Goal: Task Accomplishment & Management: Complete application form

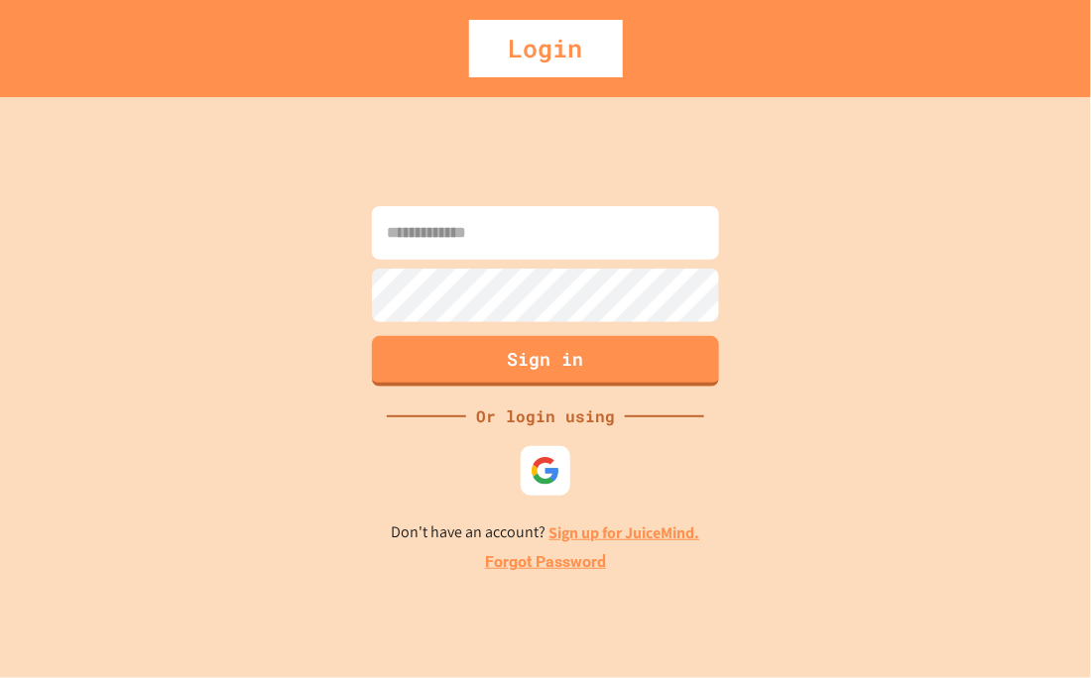
click at [491, 258] on input at bounding box center [545, 233] width 347 height 54
type input "**********"
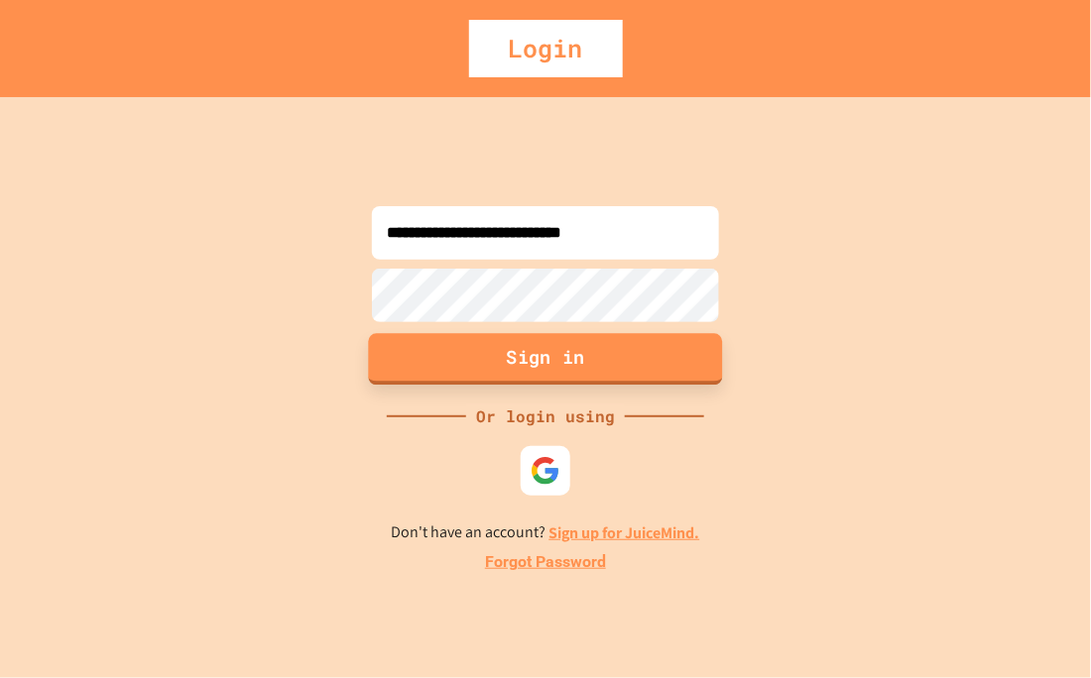
click at [554, 363] on button "Sign in" at bounding box center [546, 359] width 354 height 52
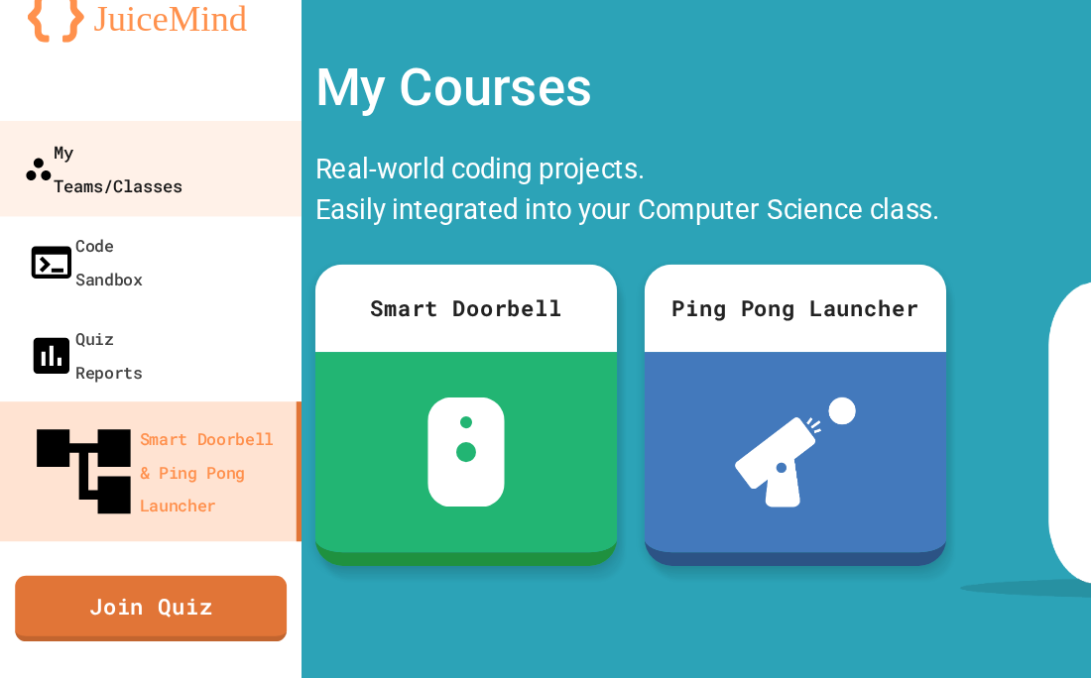
click at [69, 149] on div "My Teams/Classes" at bounding box center [74, 162] width 114 height 49
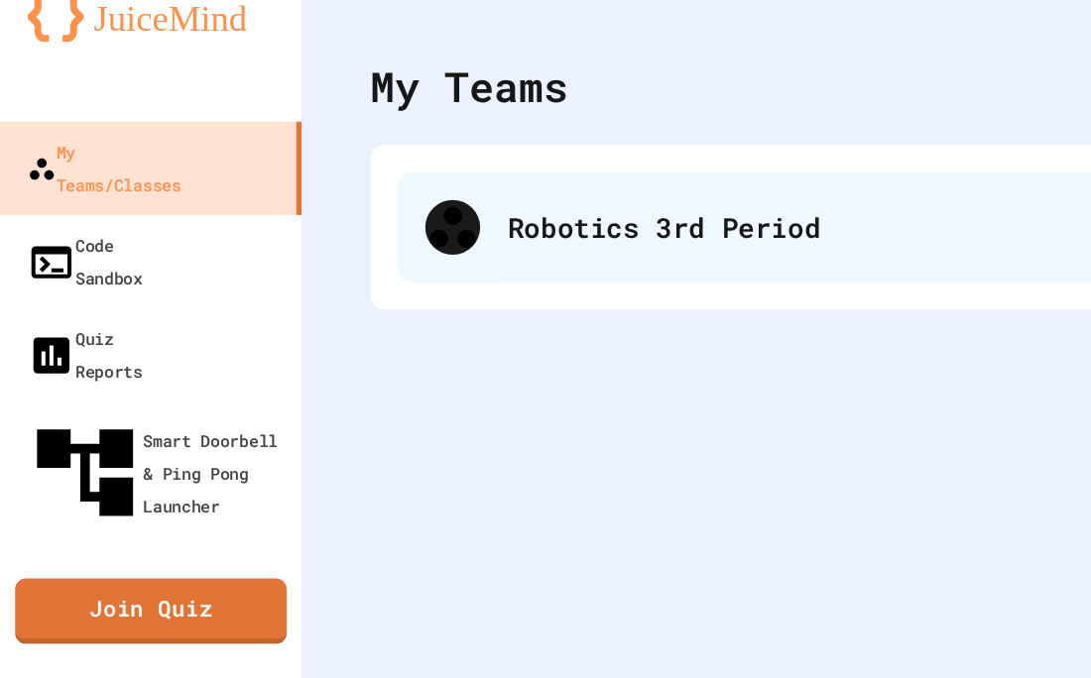
click at [359, 224] on div "Robotics 3rd Period" at bounding box center [655, 205] width 734 height 79
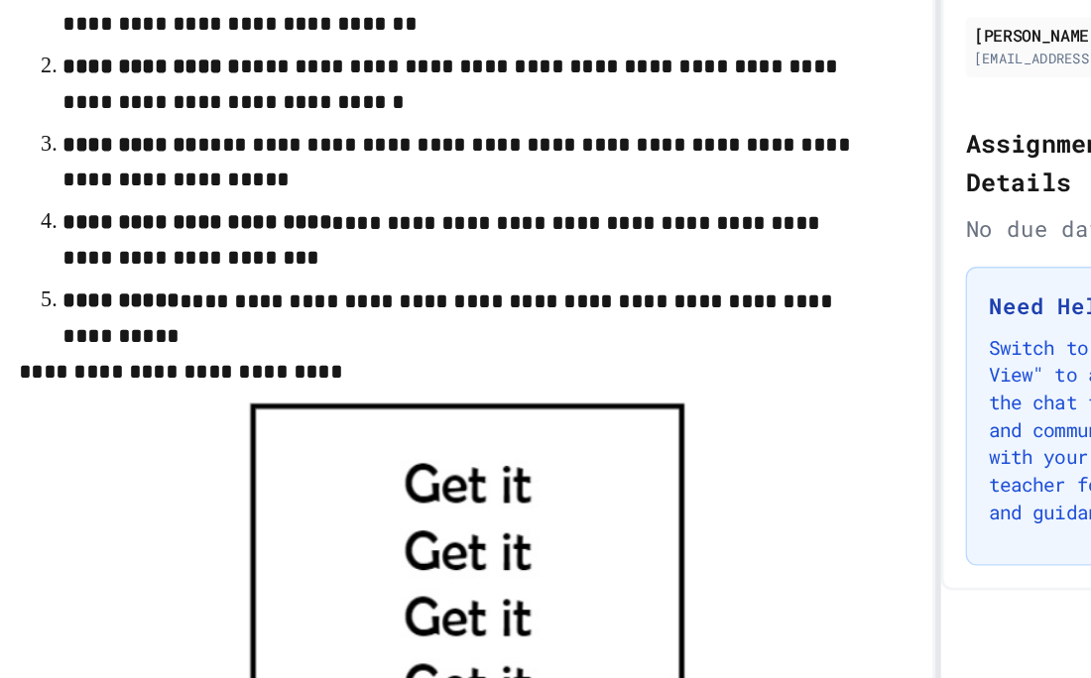
scroll to position [901, 0]
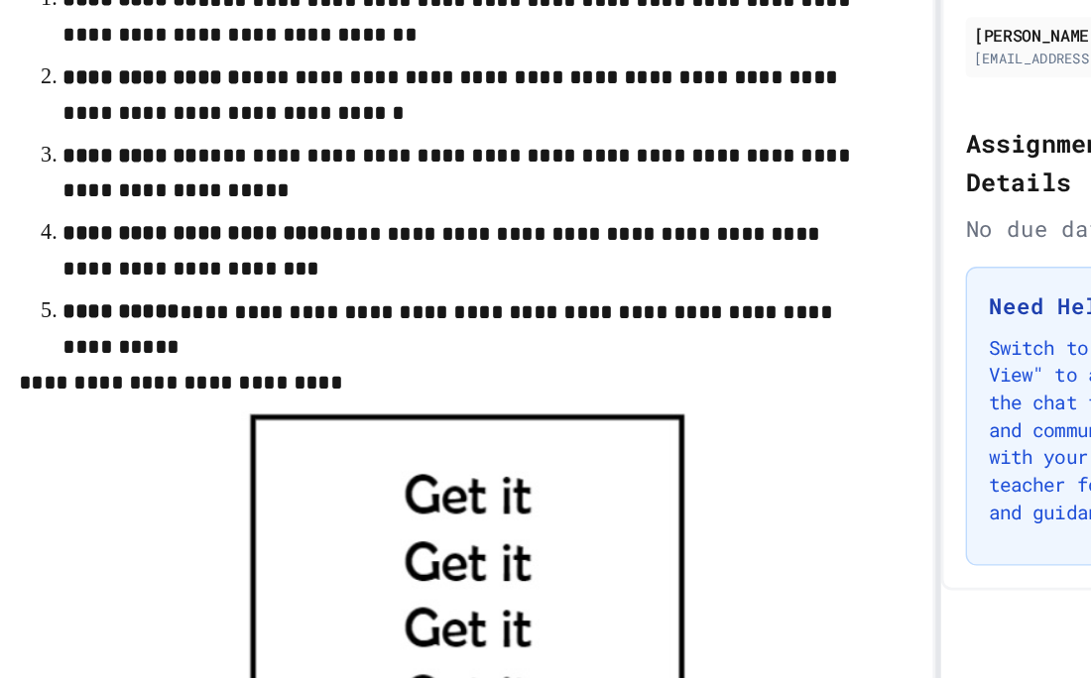
click at [642, 312] on p "**********" at bounding box center [547, 300] width 583 height 53
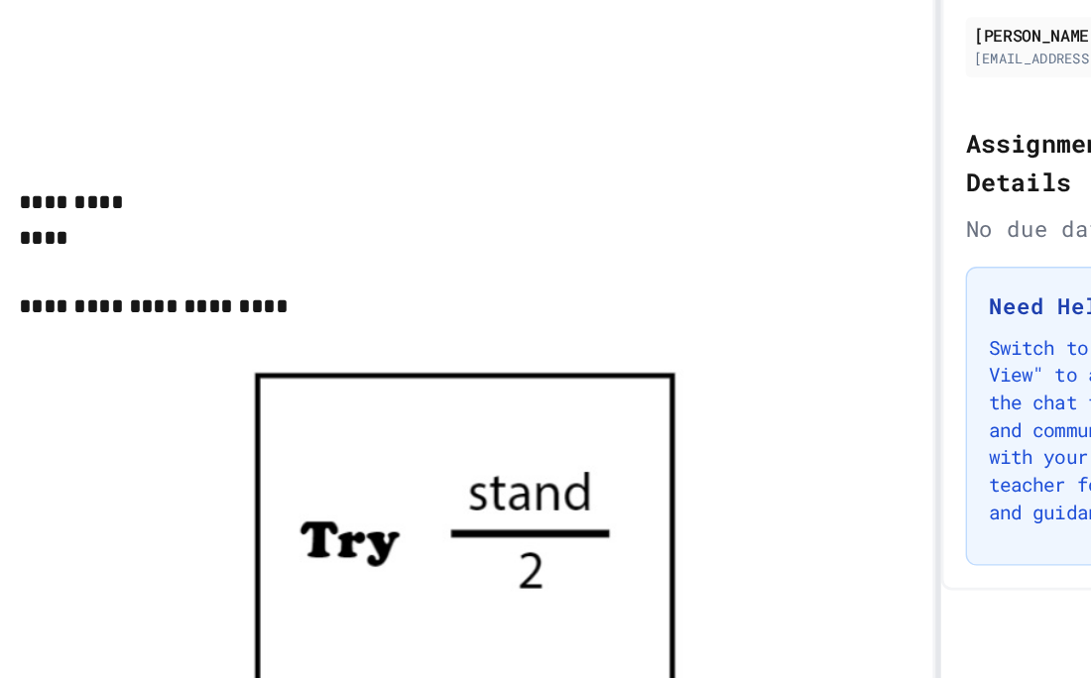
scroll to position [2065, 0]
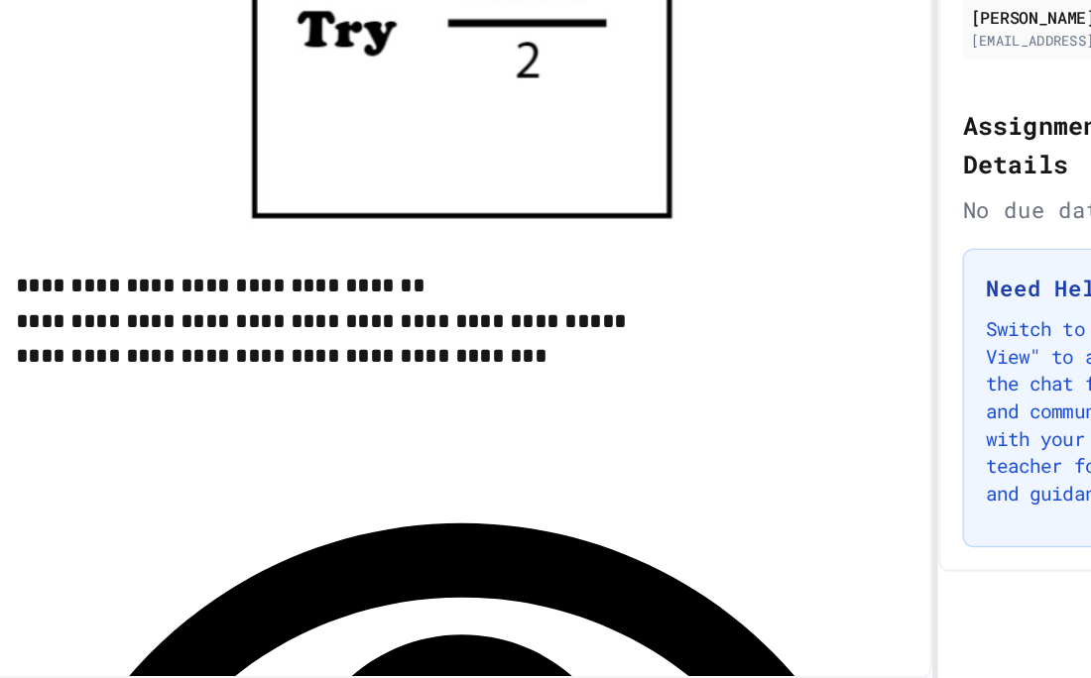
scroll to position [2413, 0]
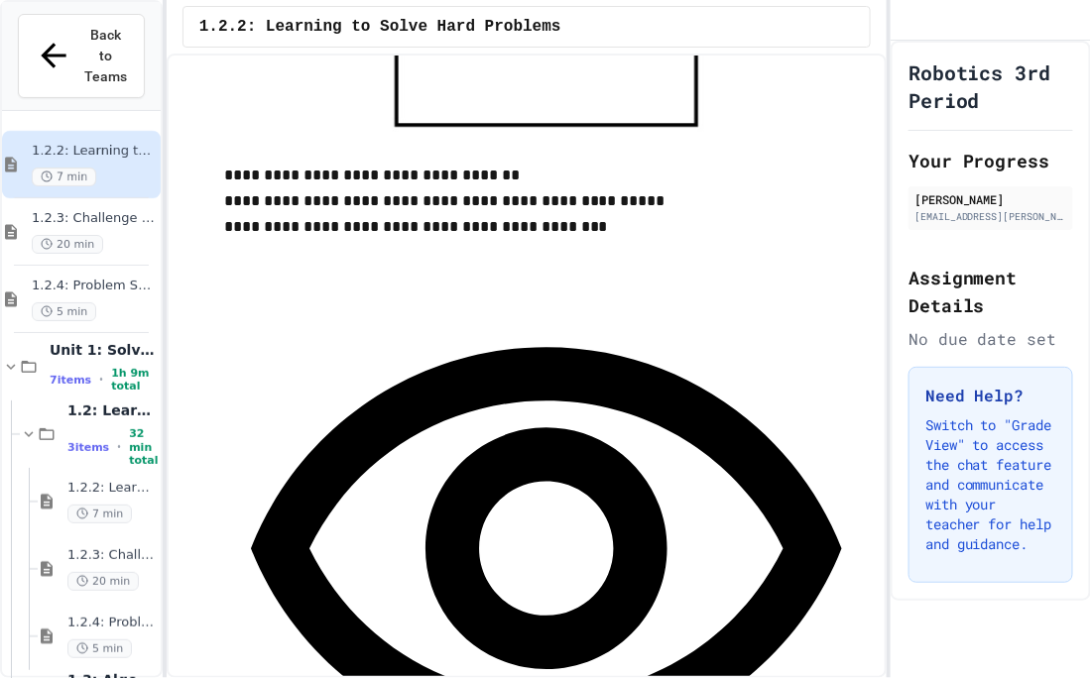
scroll to position [2923, 0]
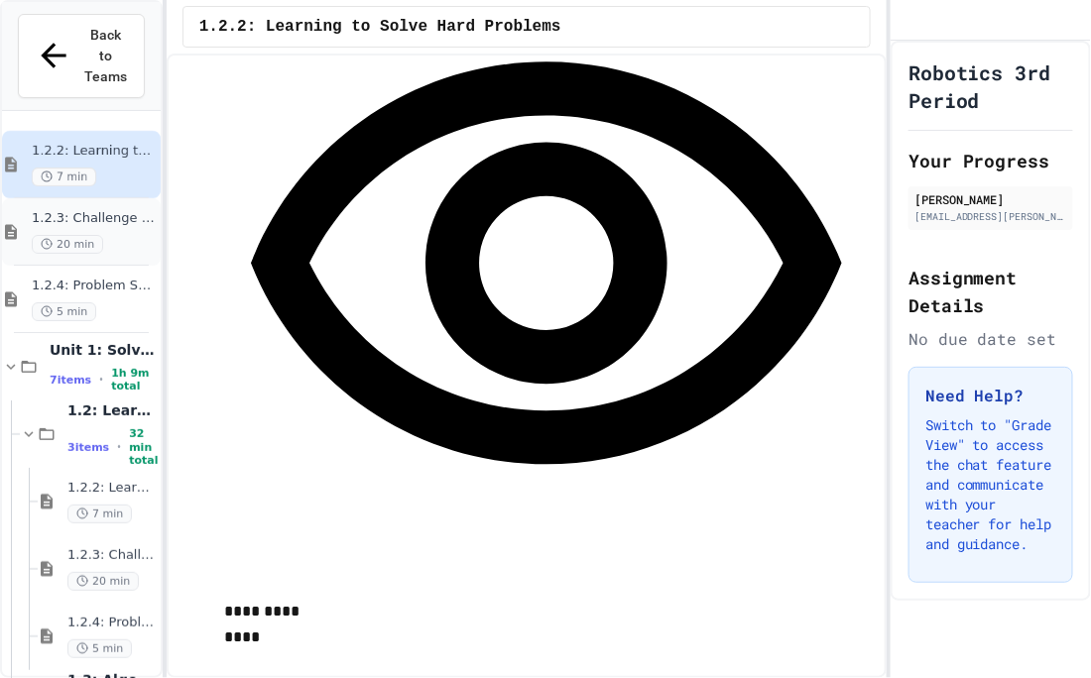
click at [84, 210] on span "1.2.3: Challenge Problem - The Bridge" at bounding box center [94, 218] width 125 height 17
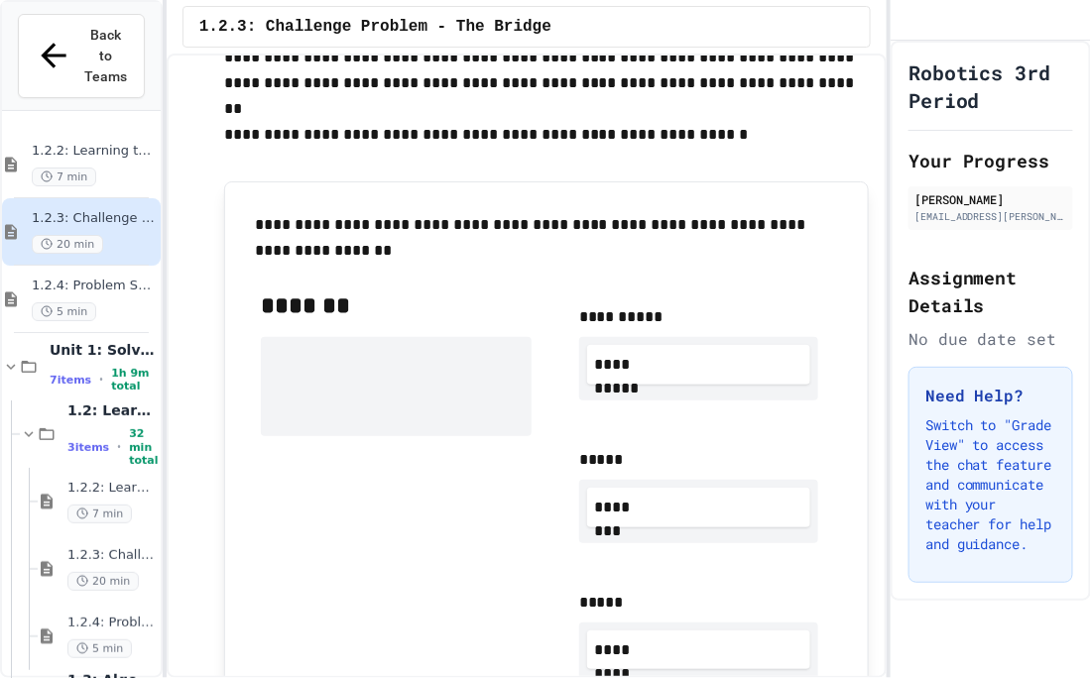
scroll to position [1113, 0]
